Goal: Task Accomplishment & Management: Use online tool/utility

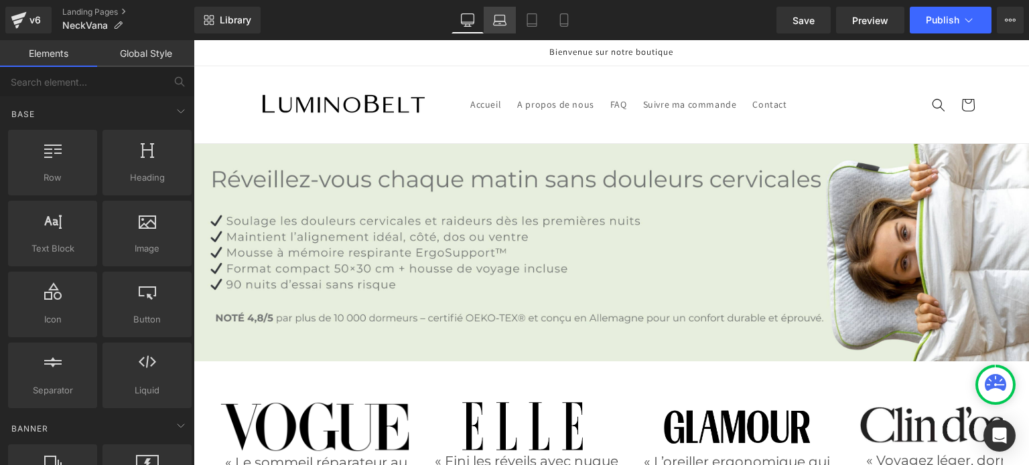
click at [514, 17] on link "Laptop" at bounding box center [500, 20] width 32 height 27
click at [499, 25] on icon at bounding box center [499, 19] width 13 height 13
click at [473, 28] on link "Laptop" at bounding box center [470, 20] width 32 height 27
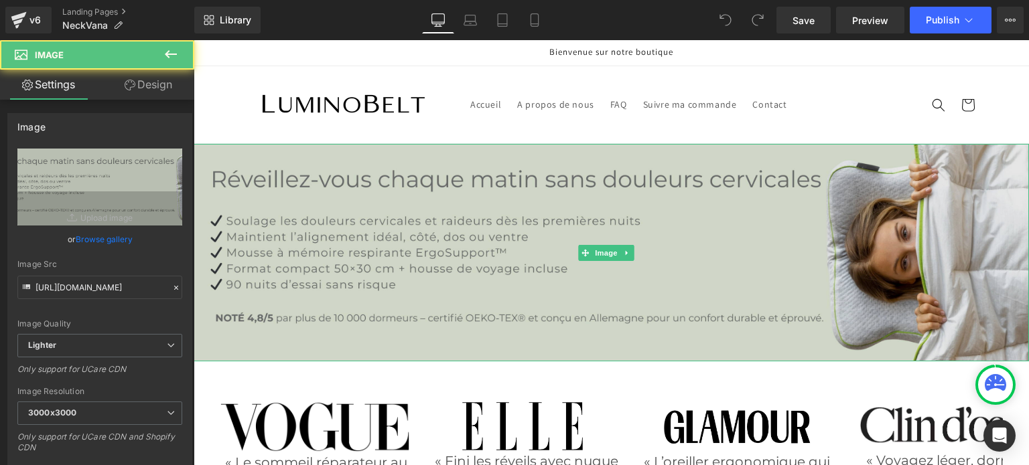
click at [396, 172] on img at bounding box center [611, 253] width 835 height 218
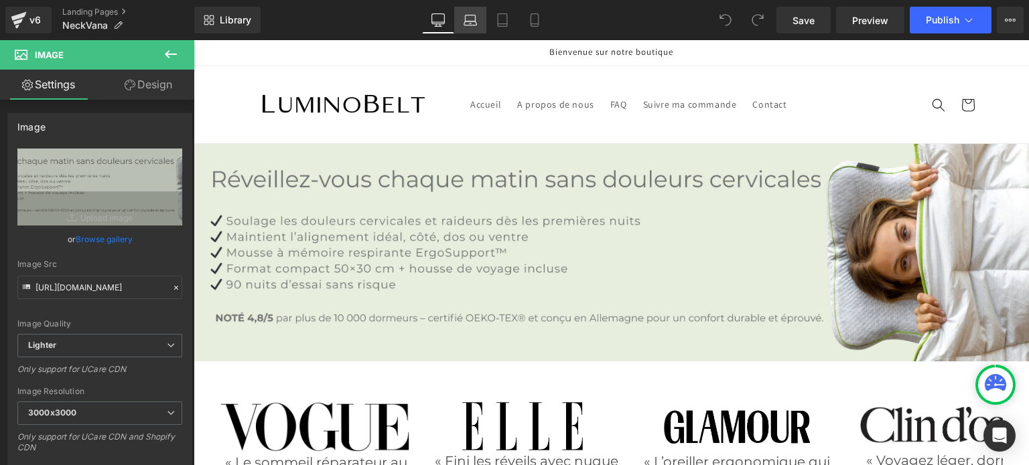
click at [477, 21] on link "Laptop" at bounding box center [470, 20] width 32 height 27
click at [459, 21] on link "Laptop" at bounding box center [470, 20] width 32 height 27
click at [482, 23] on link "Laptop" at bounding box center [470, 20] width 32 height 27
click at [507, 26] on icon at bounding box center [502, 20] width 9 height 13
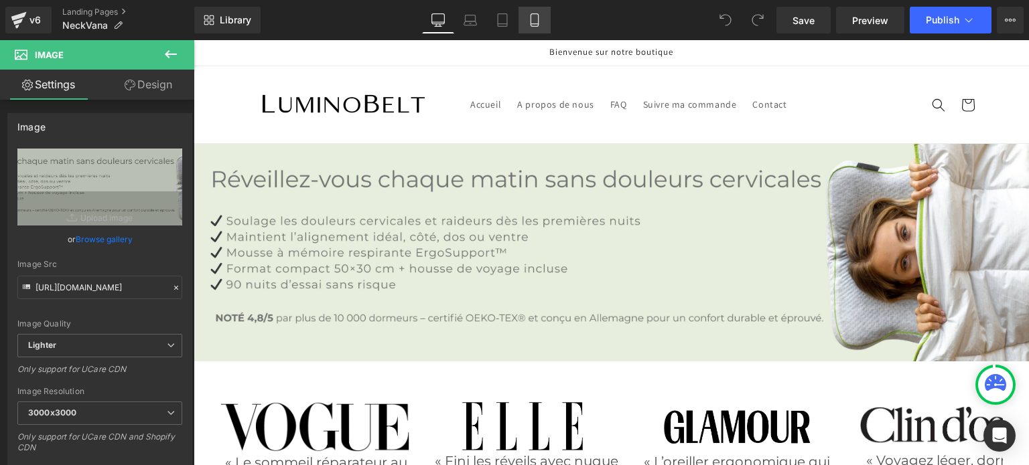
click at [530, 23] on icon at bounding box center [533, 20] width 7 height 13
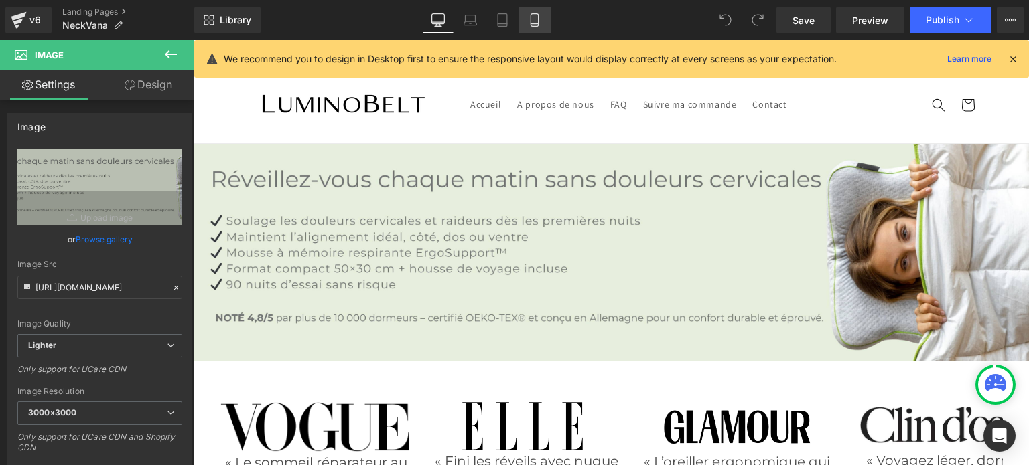
click at [530, 23] on icon at bounding box center [533, 20] width 7 height 13
click at [536, 21] on icon at bounding box center [534, 19] width 13 height 13
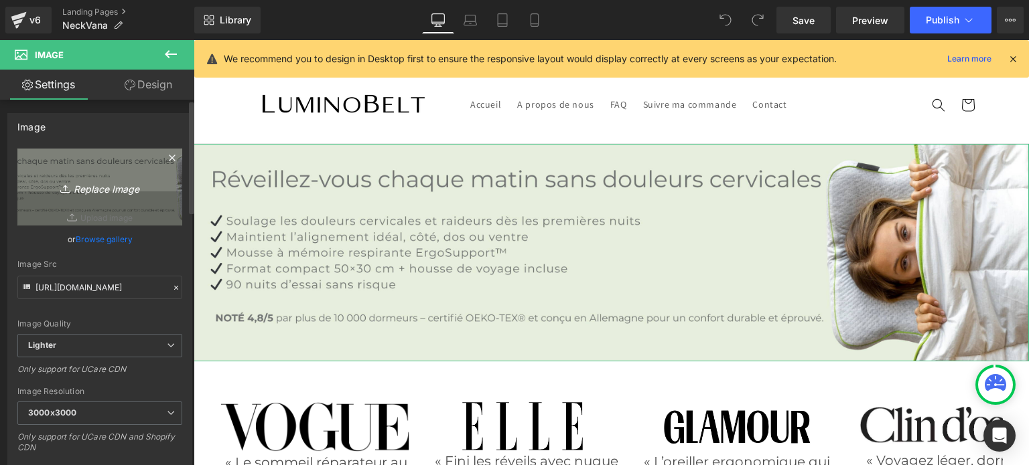
click at [108, 188] on icon "Replace Image" at bounding box center [99, 187] width 107 height 17
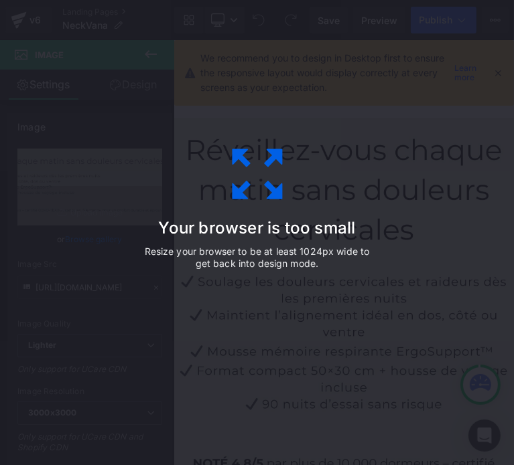
click at [303, 233] on h3 "Your browser is too small" at bounding box center [257, 228] width 234 height 19
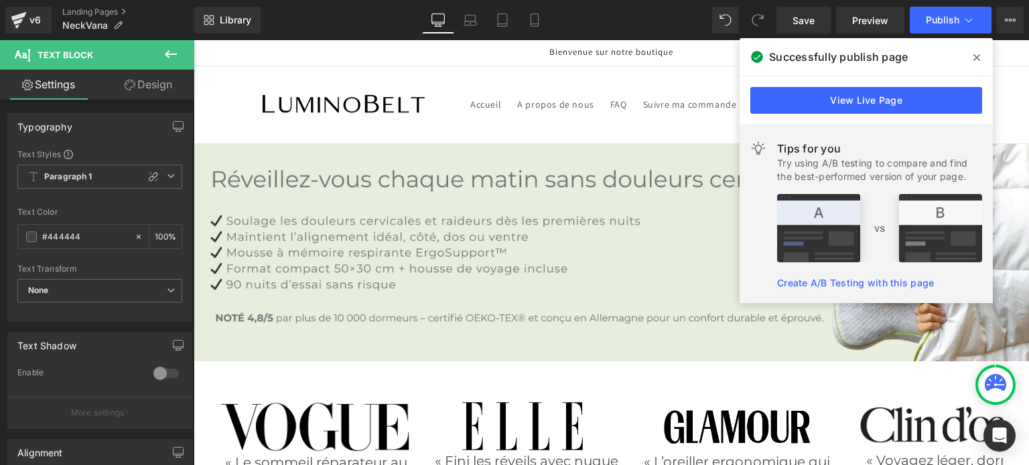
click at [978, 59] on icon at bounding box center [976, 57] width 7 height 7
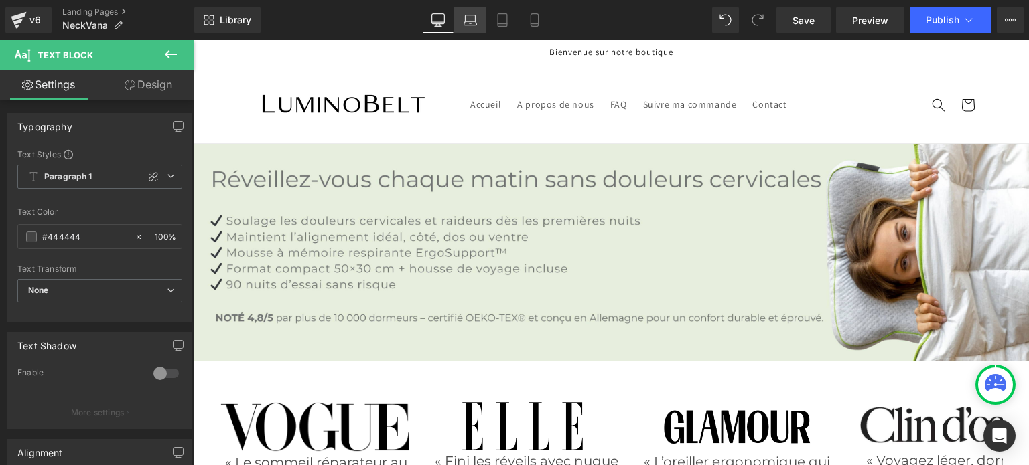
click at [473, 18] on icon at bounding box center [469, 19] width 13 height 13
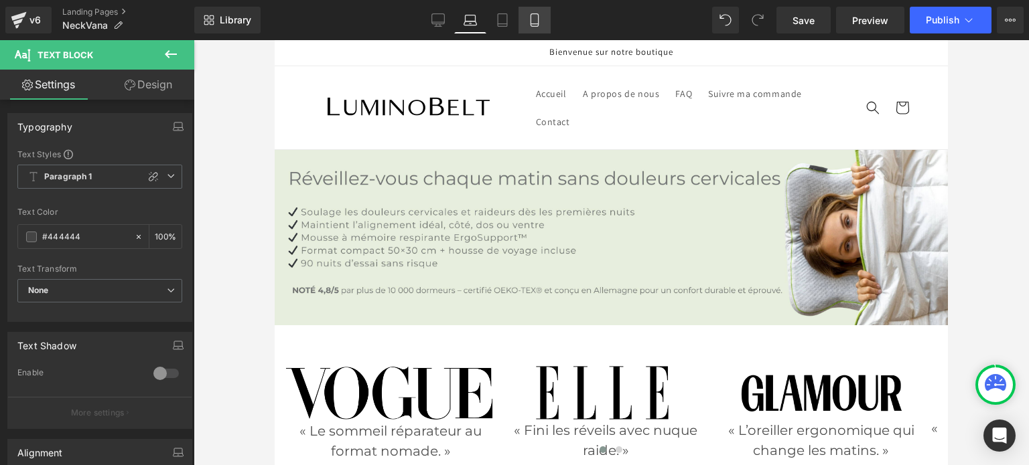
click at [542, 20] on link "Mobile" at bounding box center [534, 20] width 32 height 27
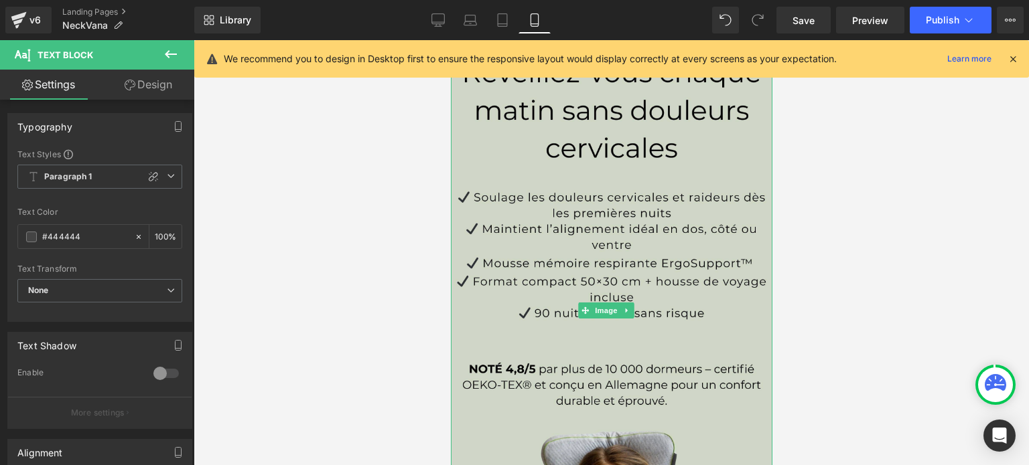
scroll to position [104, 0]
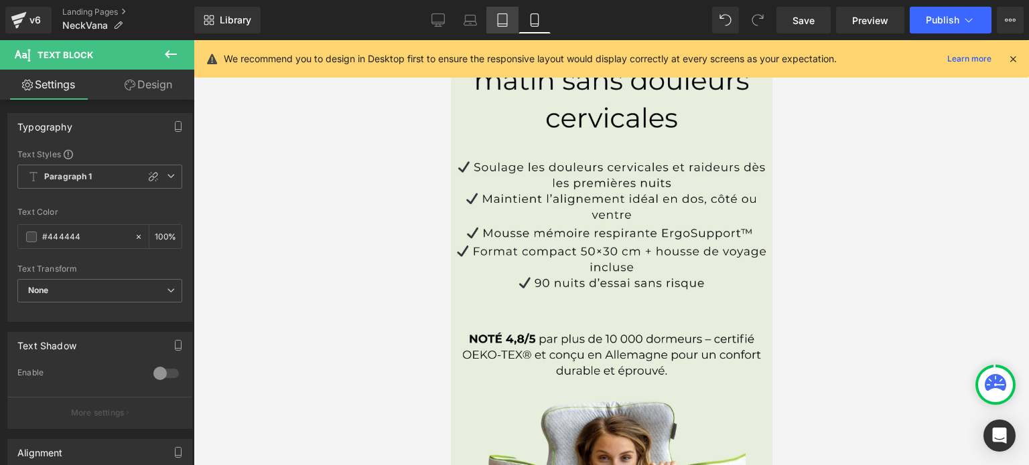
click at [493, 16] on link "Tablet" at bounding box center [502, 20] width 32 height 27
type input "100"
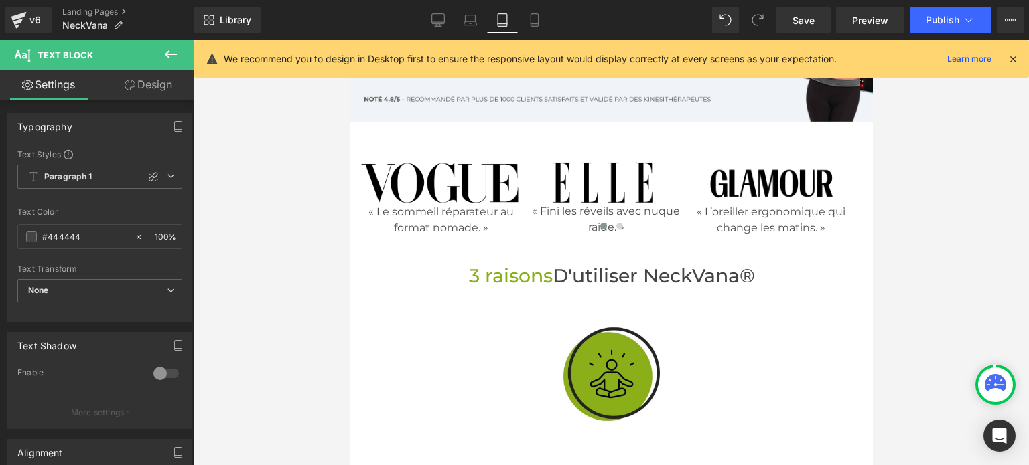
scroll to position [0, 0]
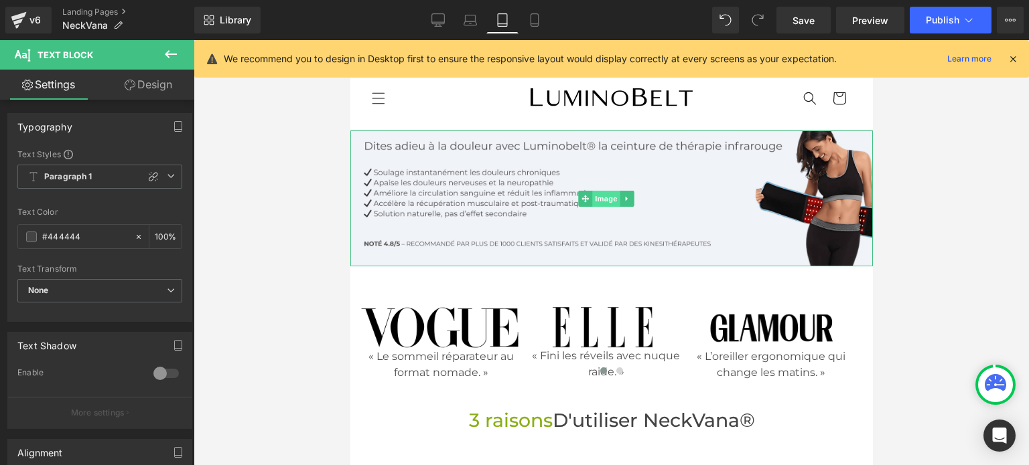
click at [608, 191] on span "Image" at bounding box center [606, 199] width 28 height 16
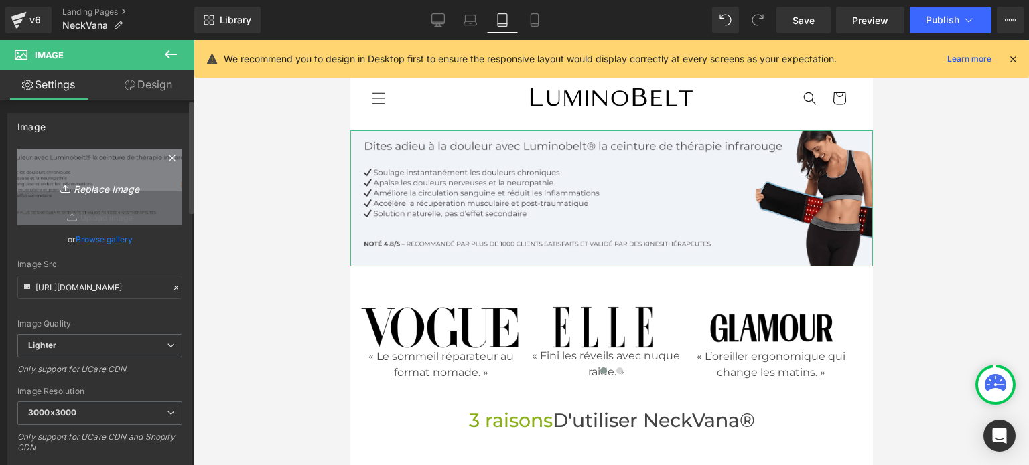
click at [88, 186] on icon "Replace Image" at bounding box center [99, 187] width 107 height 17
type input "C:\fakepath\bannières pc 4080 × 1063 (2).jpg"
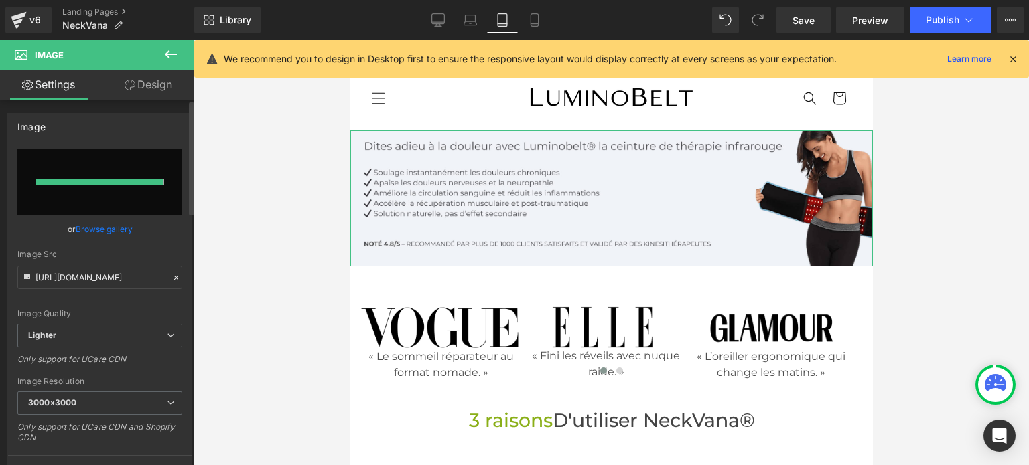
type input "[URL][DOMAIN_NAME]"
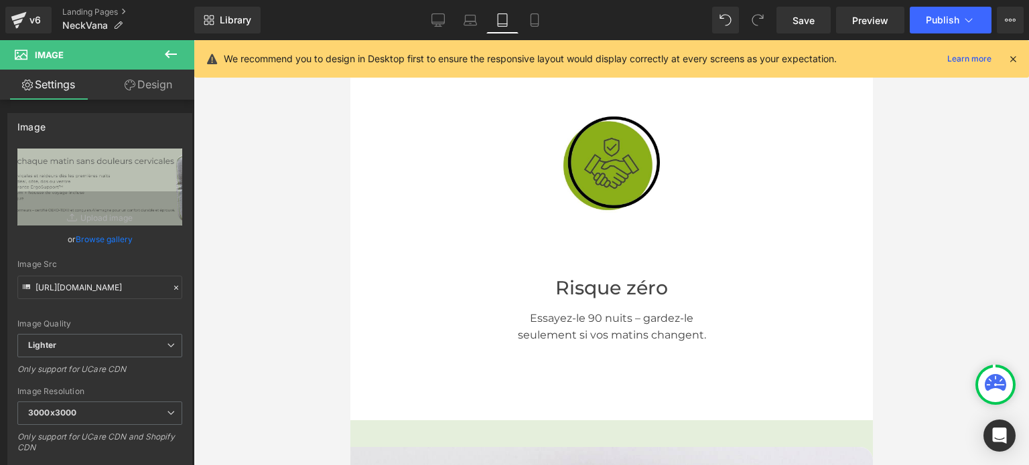
scroll to position [631, 0]
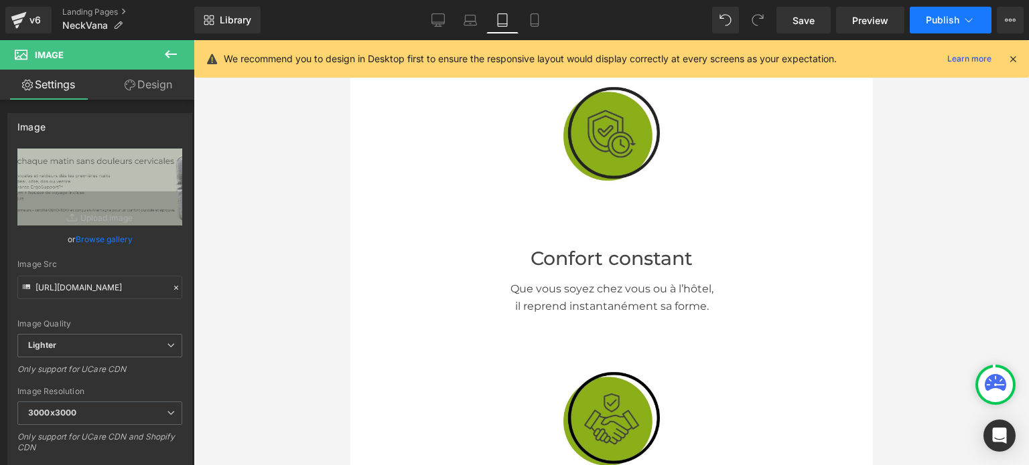
click at [936, 16] on span "Publish" at bounding box center [942, 20] width 33 height 11
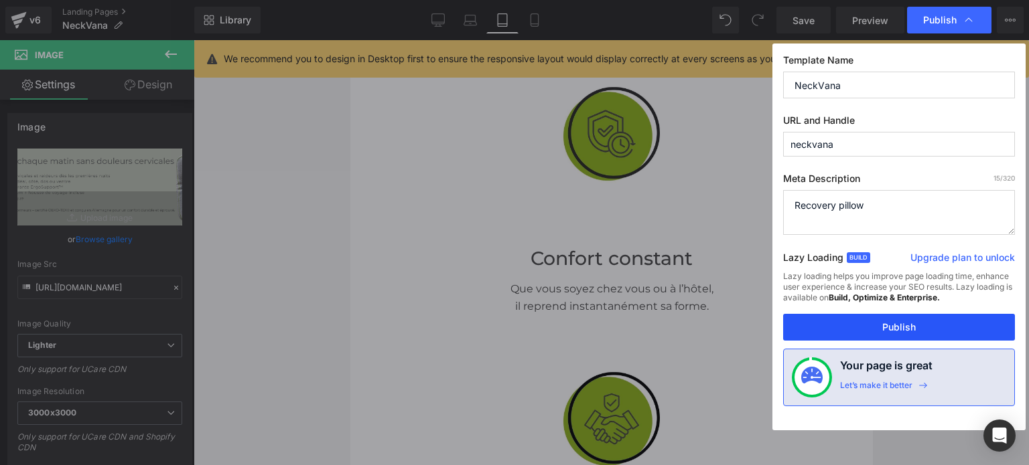
click at [849, 321] on button "Publish" at bounding box center [899, 327] width 232 height 27
